Goal: Task Accomplishment & Management: Use online tool/utility

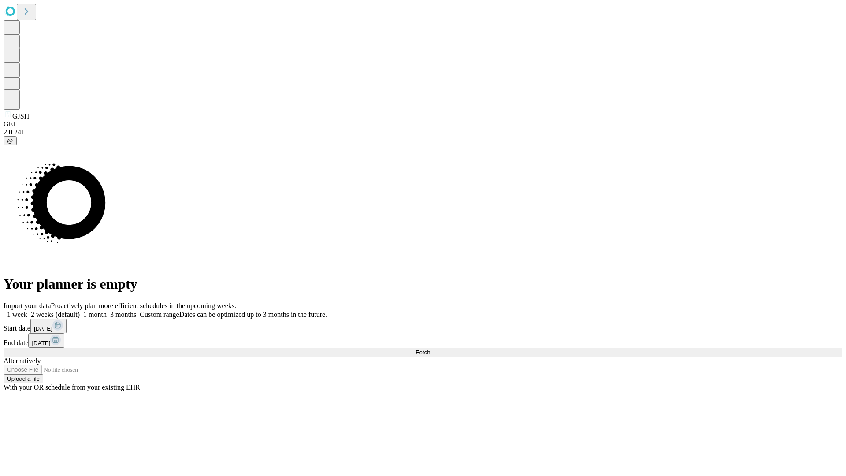
click at [430, 349] on span "Fetch" at bounding box center [422, 352] width 15 height 7
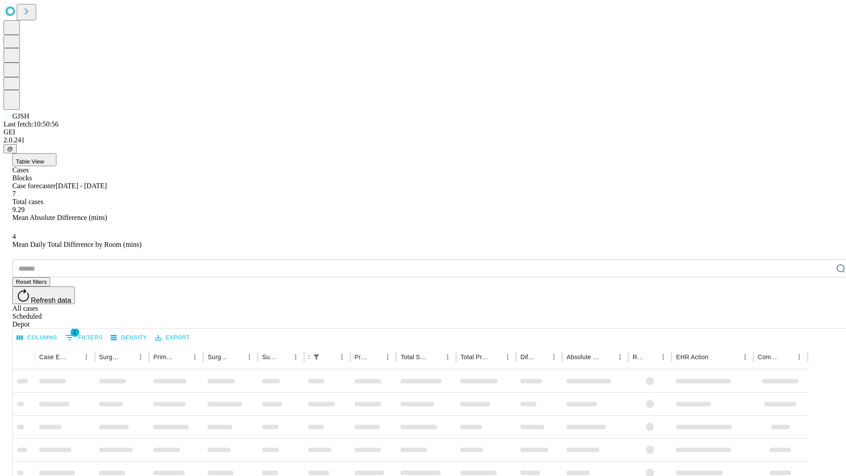
click at [823, 320] on div "Depot" at bounding box center [431, 324] width 839 height 8
